Goal: Task Accomplishment & Management: Manage account settings

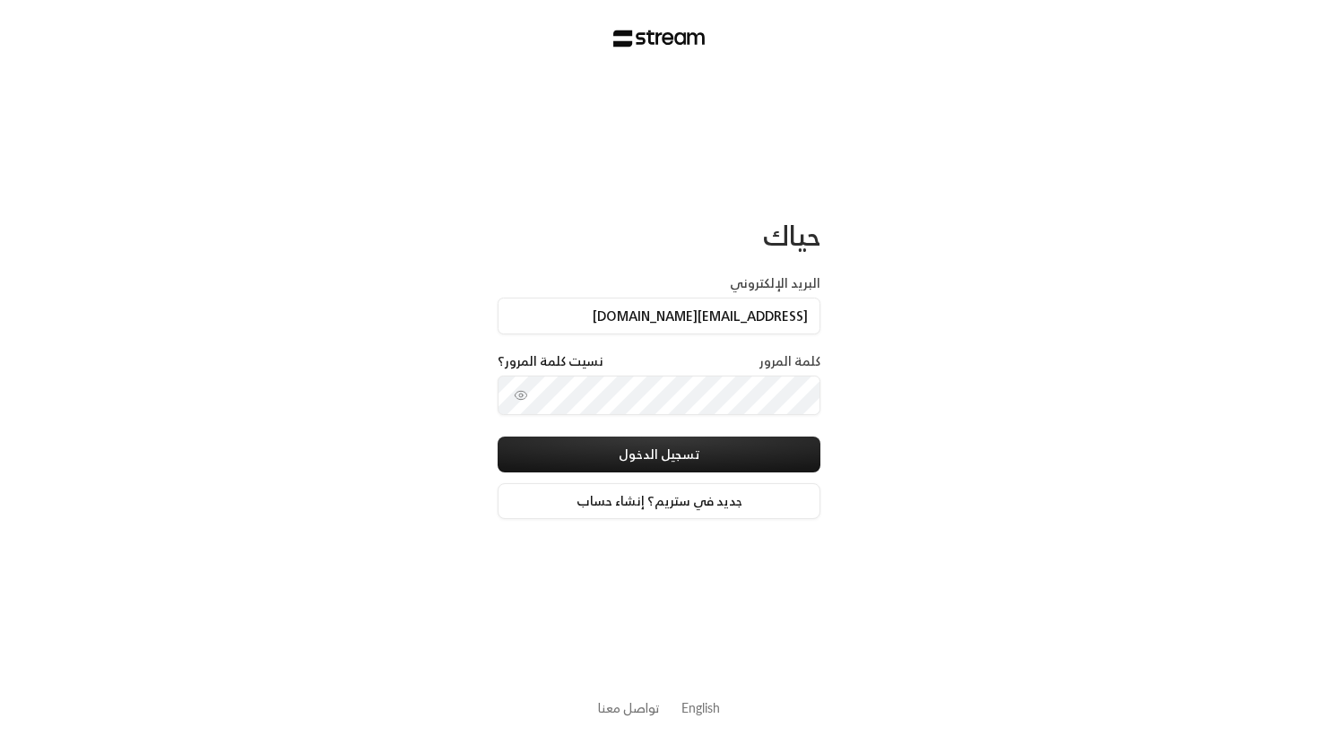
click at [659, 456] on button "تسجيل الدخول" at bounding box center [659, 455] width 323 height 36
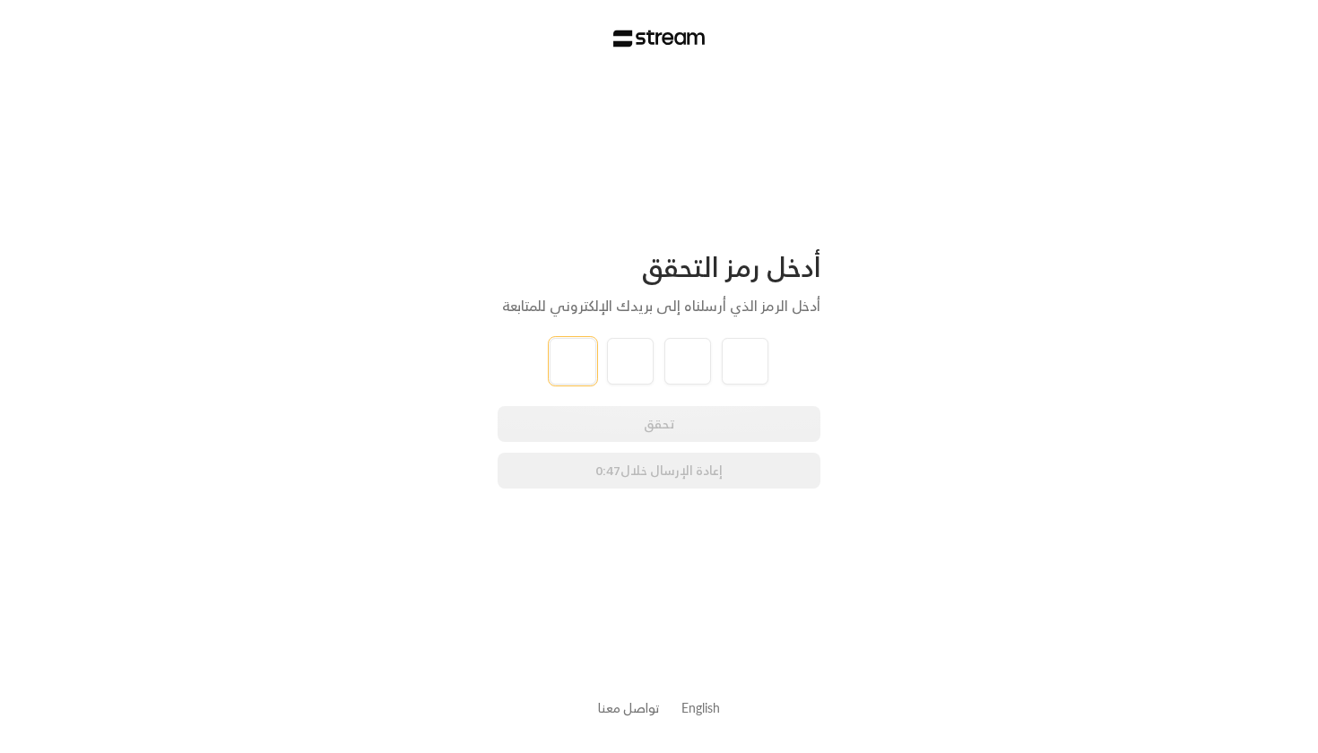
type input "7"
type input "1"
type input "8"
type input "7"
